Goal: Information Seeking & Learning: Learn about a topic

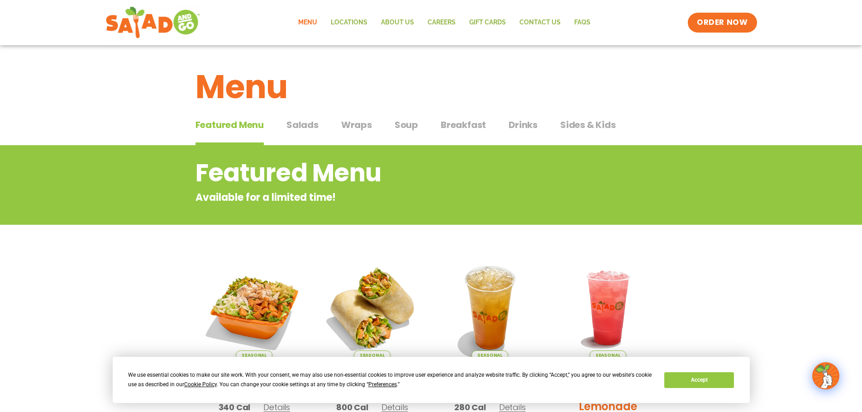
click at [301, 126] on span "Salads" at bounding box center [303, 125] width 32 height 14
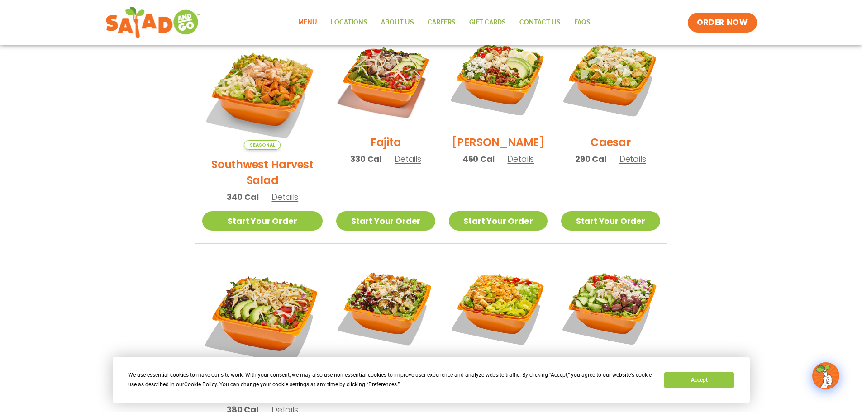
scroll to position [136, 0]
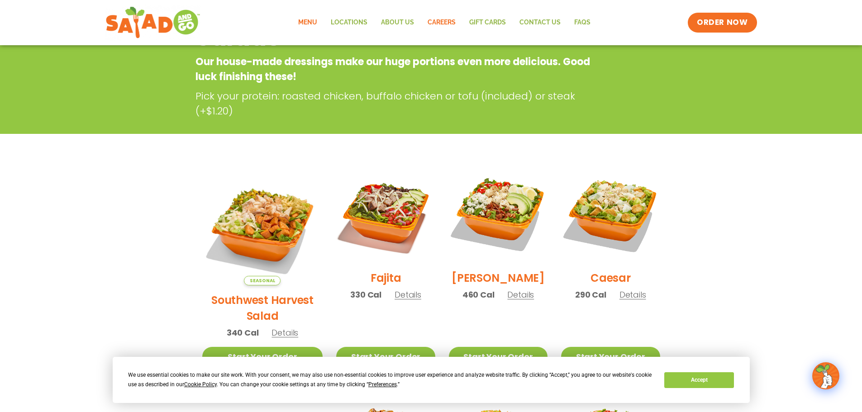
click at [445, 25] on link "Careers" at bounding box center [442, 22] width 42 height 21
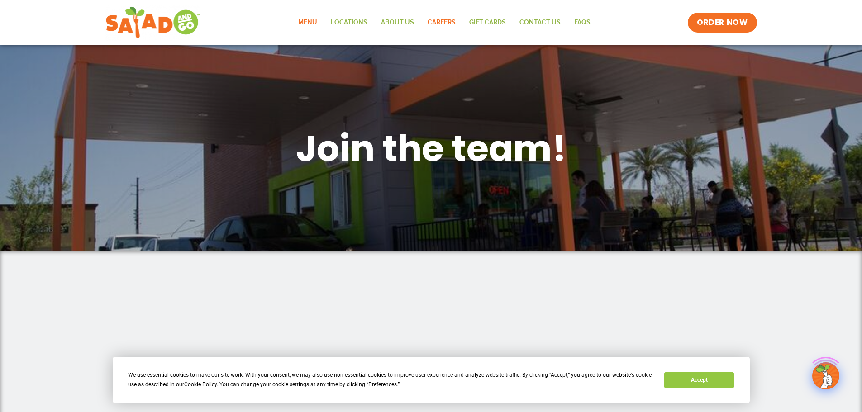
click at [315, 20] on link "Menu" at bounding box center [308, 22] width 33 height 21
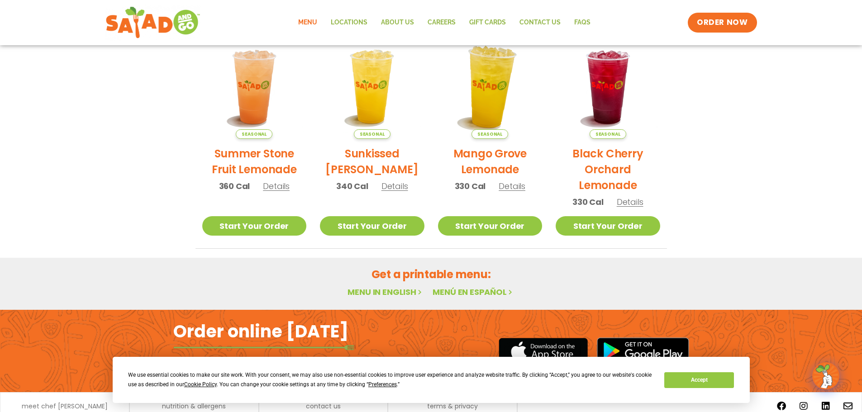
scroll to position [453, 0]
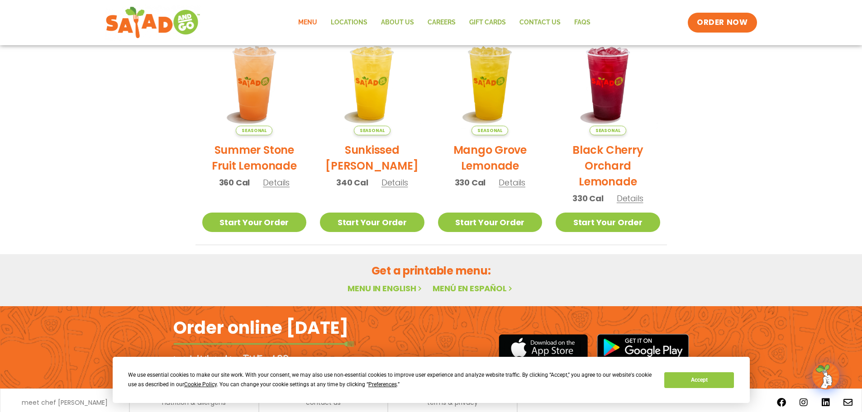
click at [308, 18] on link "Menu" at bounding box center [308, 22] width 33 height 21
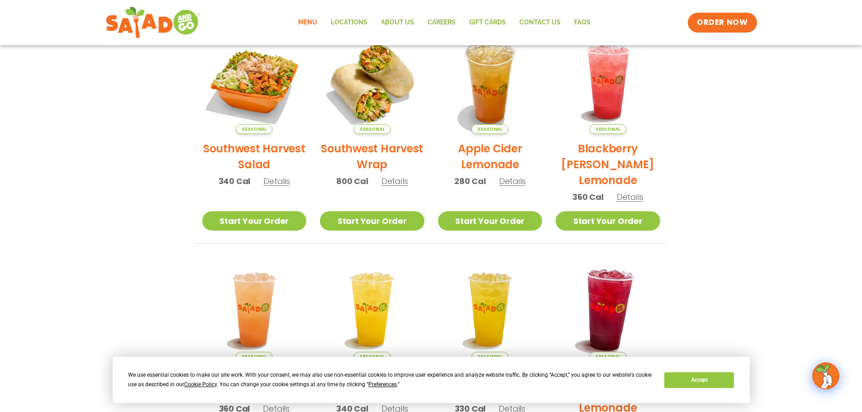
scroll to position [45, 0]
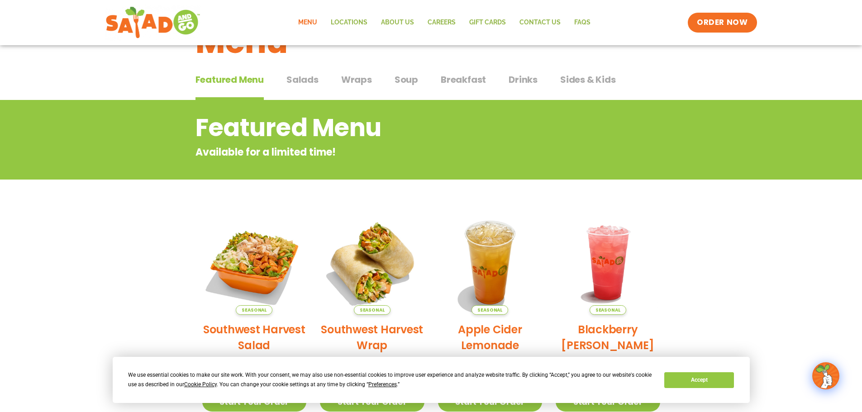
click at [409, 74] on span "Soup" at bounding box center [407, 80] width 24 height 14
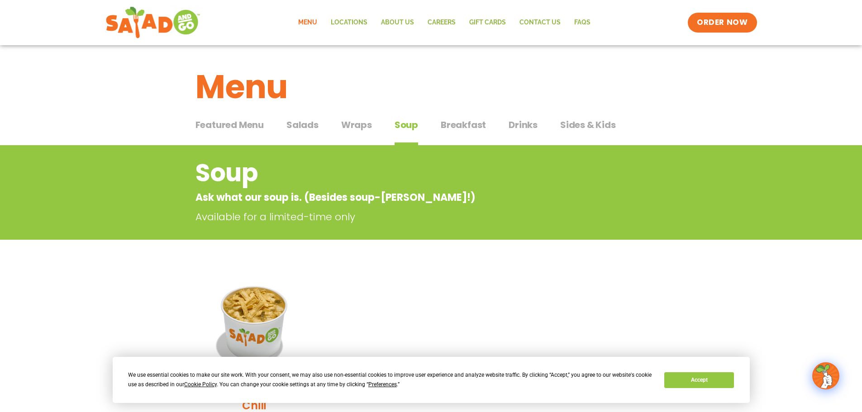
click at [353, 124] on span "Wraps" at bounding box center [356, 125] width 31 height 14
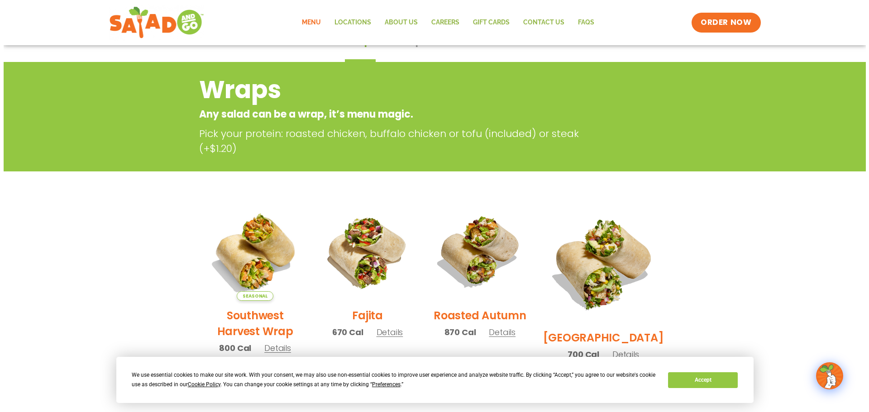
scroll to position [91, 0]
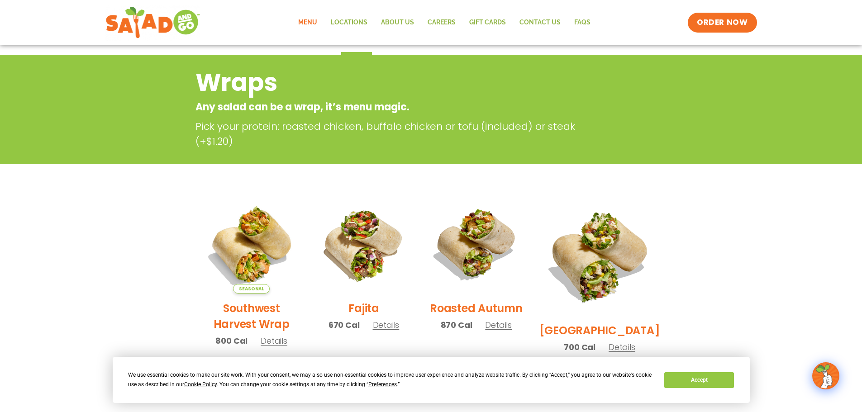
click at [499, 314] on h2 "Roasted Autumn" at bounding box center [476, 309] width 93 height 16
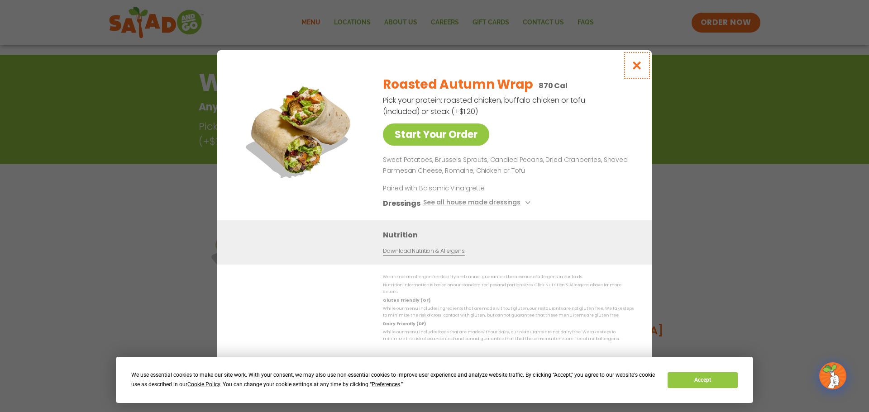
click at [644, 66] on button "Close modal" at bounding box center [636, 65] width 29 height 30
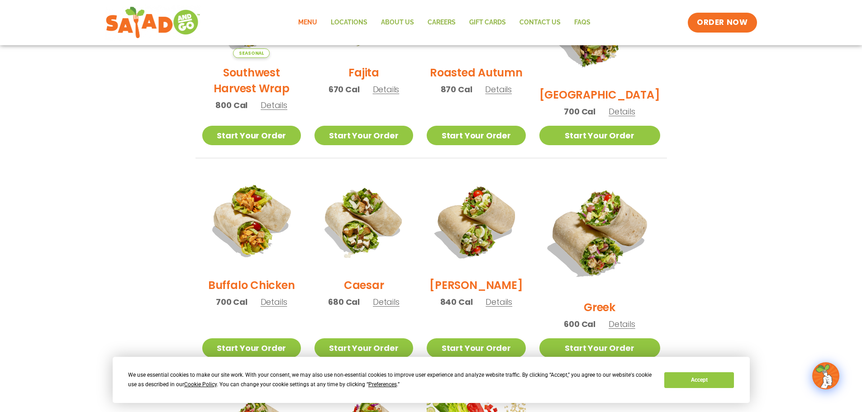
scroll to position [372, 0]
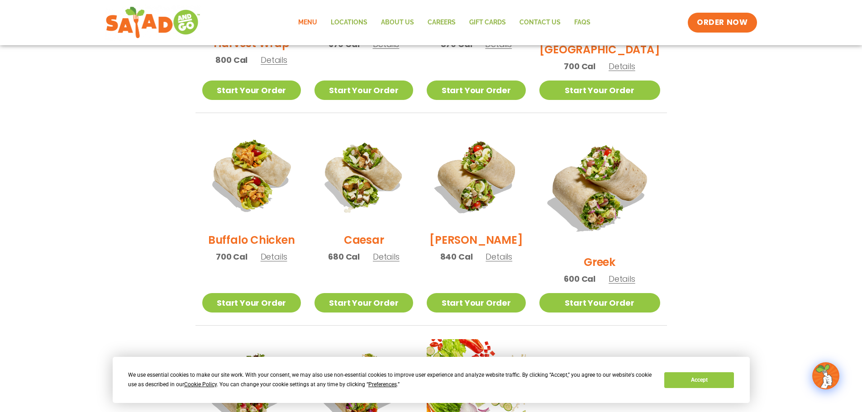
click at [292, 246] on h2 "Buffalo Chicken" at bounding box center [251, 240] width 86 height 16
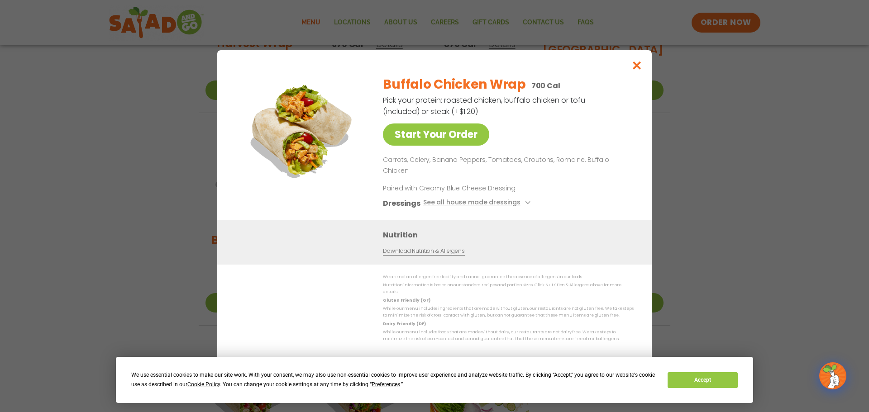
click at [747, 134] on div "Start Your Order Buffalo Chicken Wrap 700 Cal Pick your protein: roasted chicke…" at bounding box center [434, 206] width 869 height 412
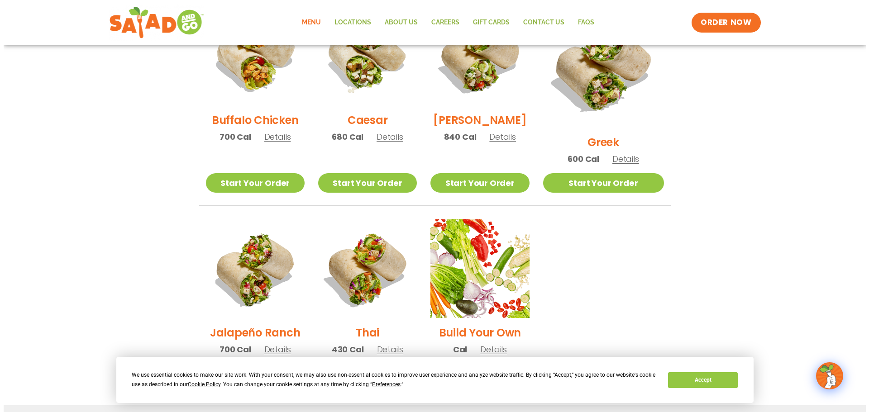
scroll to position [507, 0]
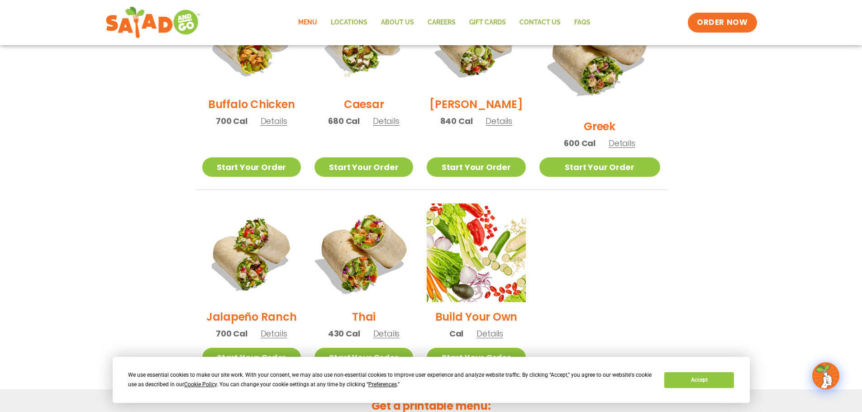
click at [382, 286] on img at bounding box center [364, 253] width 116 height 116
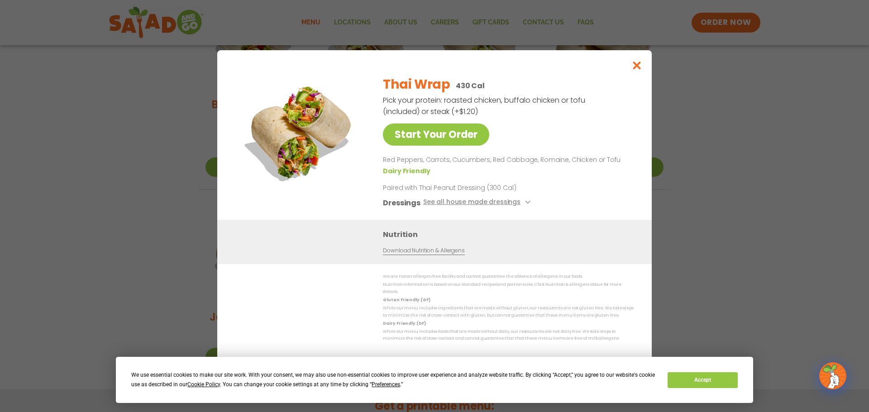
click at [715, 244] on div "Start Your Order Thai Wrap 430 Cal Pick your protein: roasted chicken, buffalo …" at bounding box center [434, 206] width 869 height 412
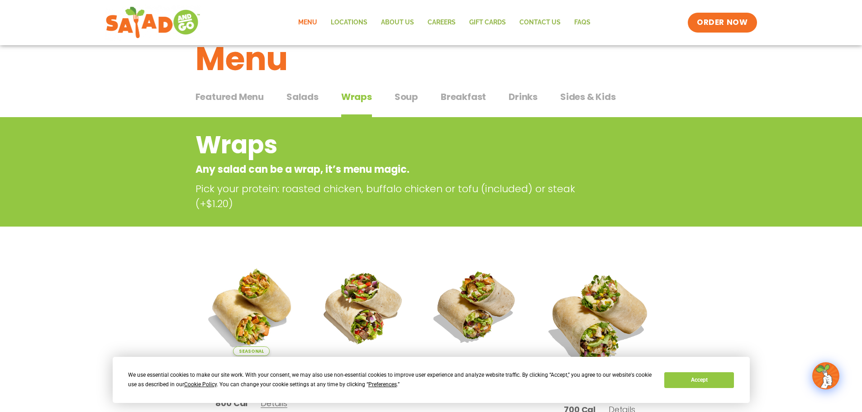
scroll to position [0, 0]
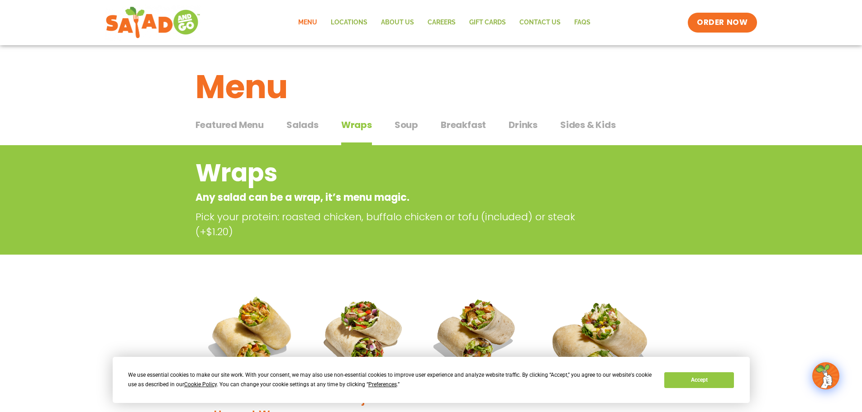
click at [247, 129] on span "Featured Menu" at bounding box center [230, 125] width 68 height 14
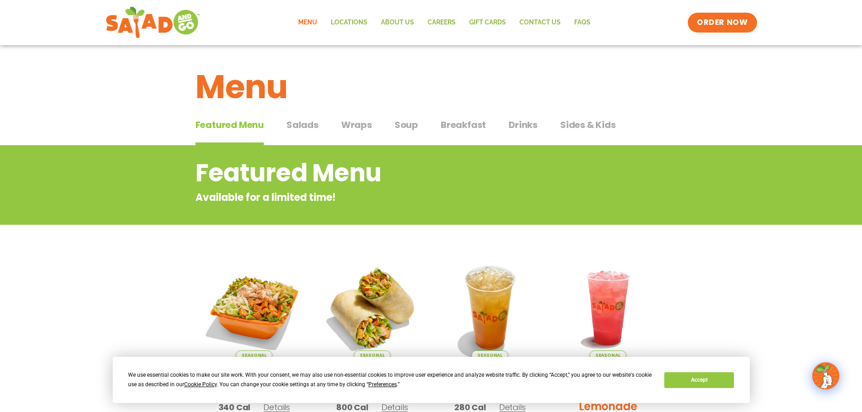
click at [312, 118] on span "Salads" at bounding box center [303, 125] width 32 height 14
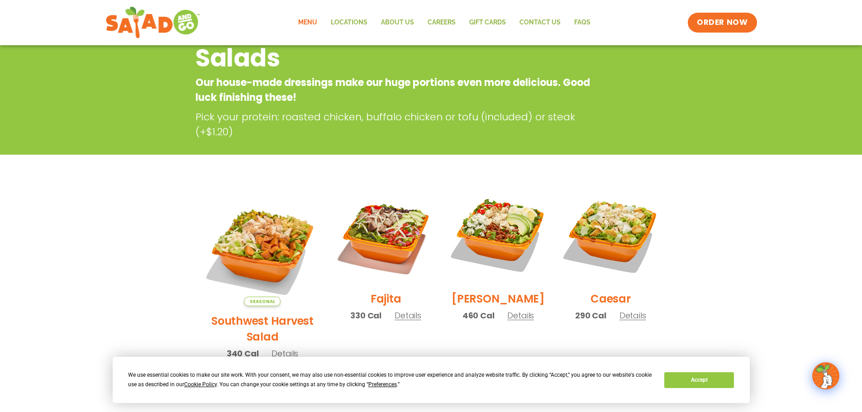
scroll to position [45, 0]
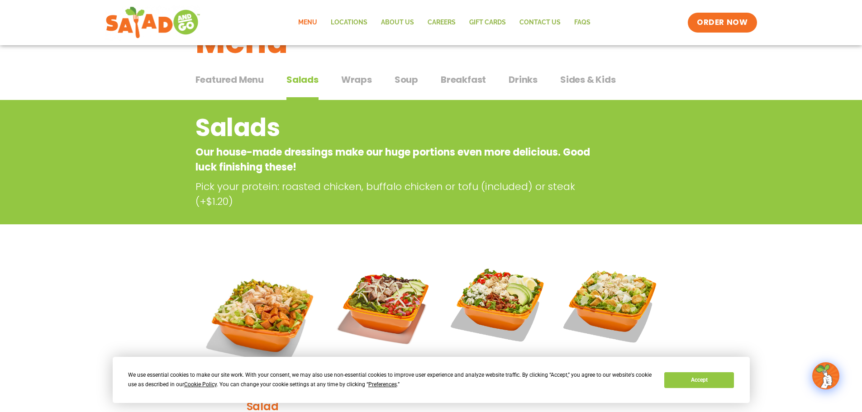
click at [354, 72] on div "Featured Menu Featured Menu Salads Salads Wraps Wraps Soup Soup Breakfast Break…" at bounding box center [432, 85] width 472 height 31
click at [358, 86] on span "Wraps" at bounding box center [356, 80] width 31 height 14
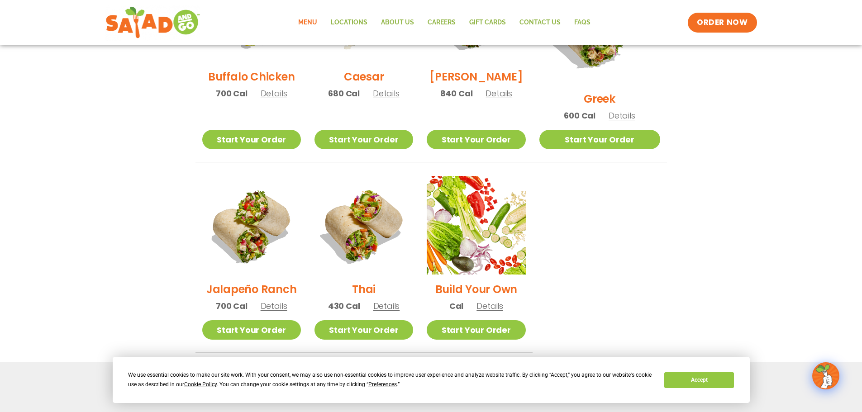
scroll to position [543, 0]
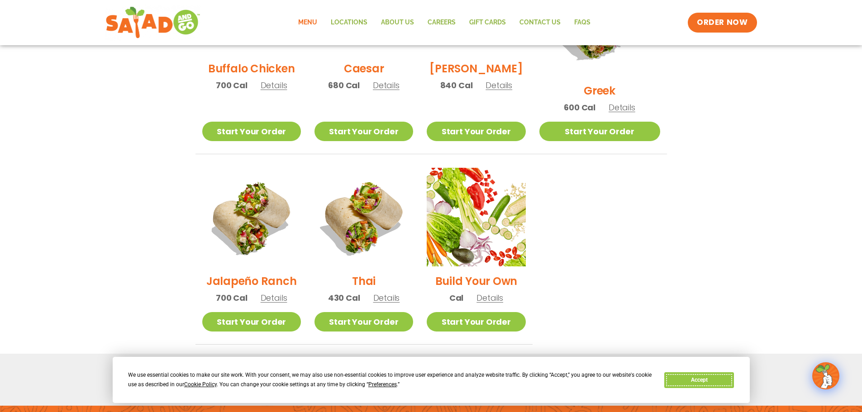
click at [724, 377] on button "Accept" at bounding box center [700, 381] width 70 height 16
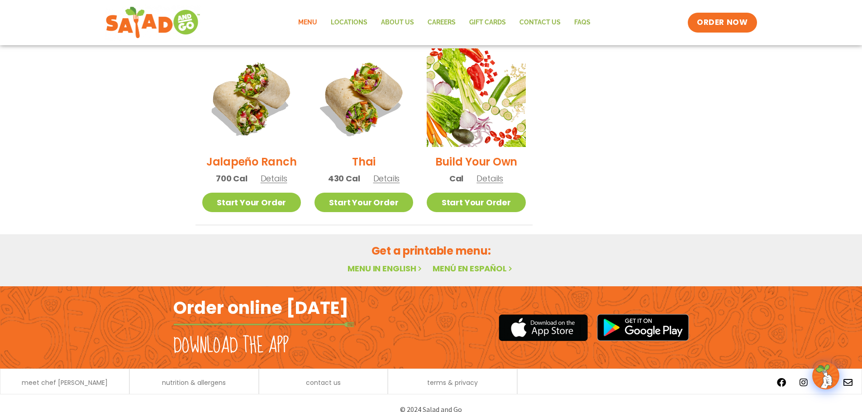
scroll to position [664, 0]
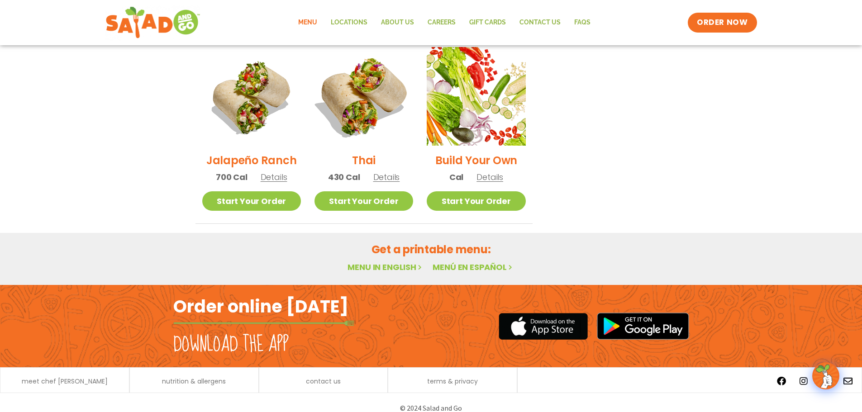
click at [391, 101] on img at bounding box center [364, 96] width 116 height 116
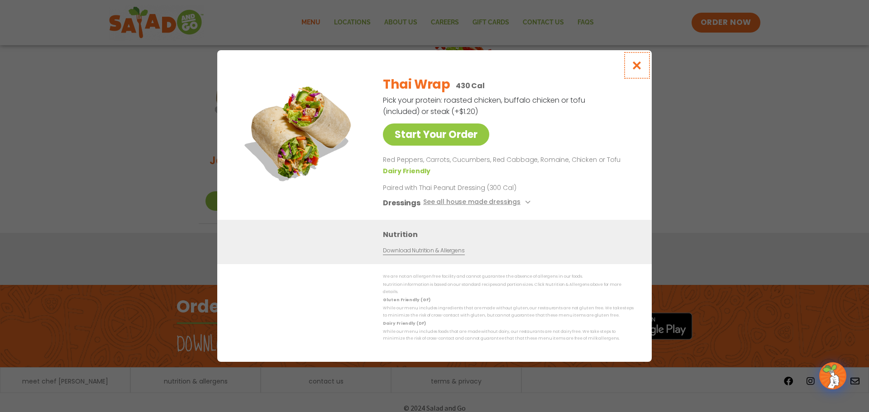
click at [629, 75] on button "Close modal" at bounding box center [636, 65] width 29 height 30
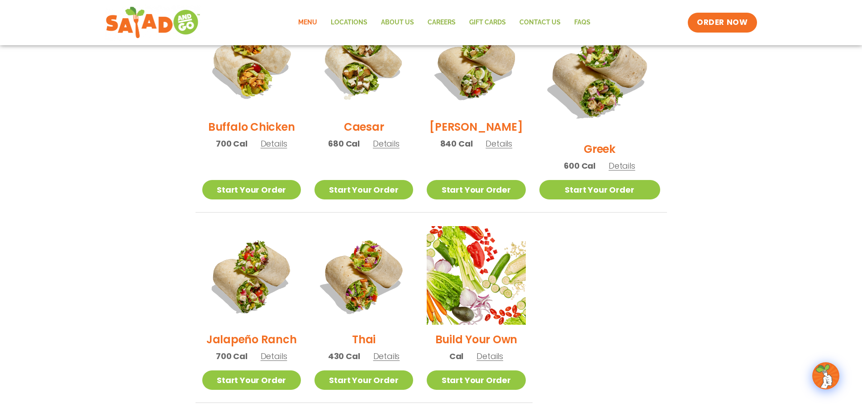
scroll to position [600, 0]
